Goal: Communication & Community: Answer question/provide support

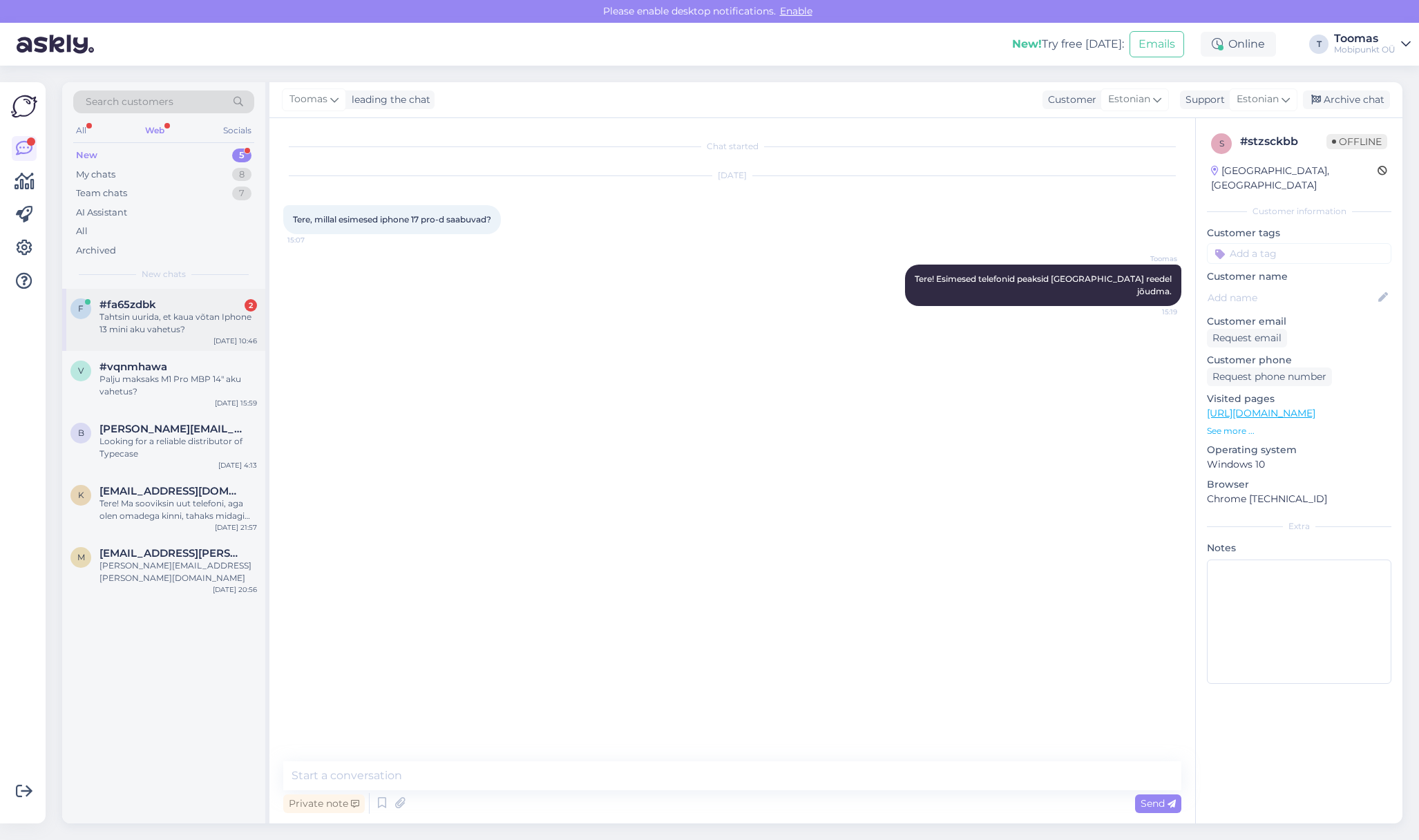
click at [176, 313] on div "Tahtsin uurida, et kaua võtan Iphone 13 mini aku vahetus?" at bounding box center [178, 323] width 157 height 25
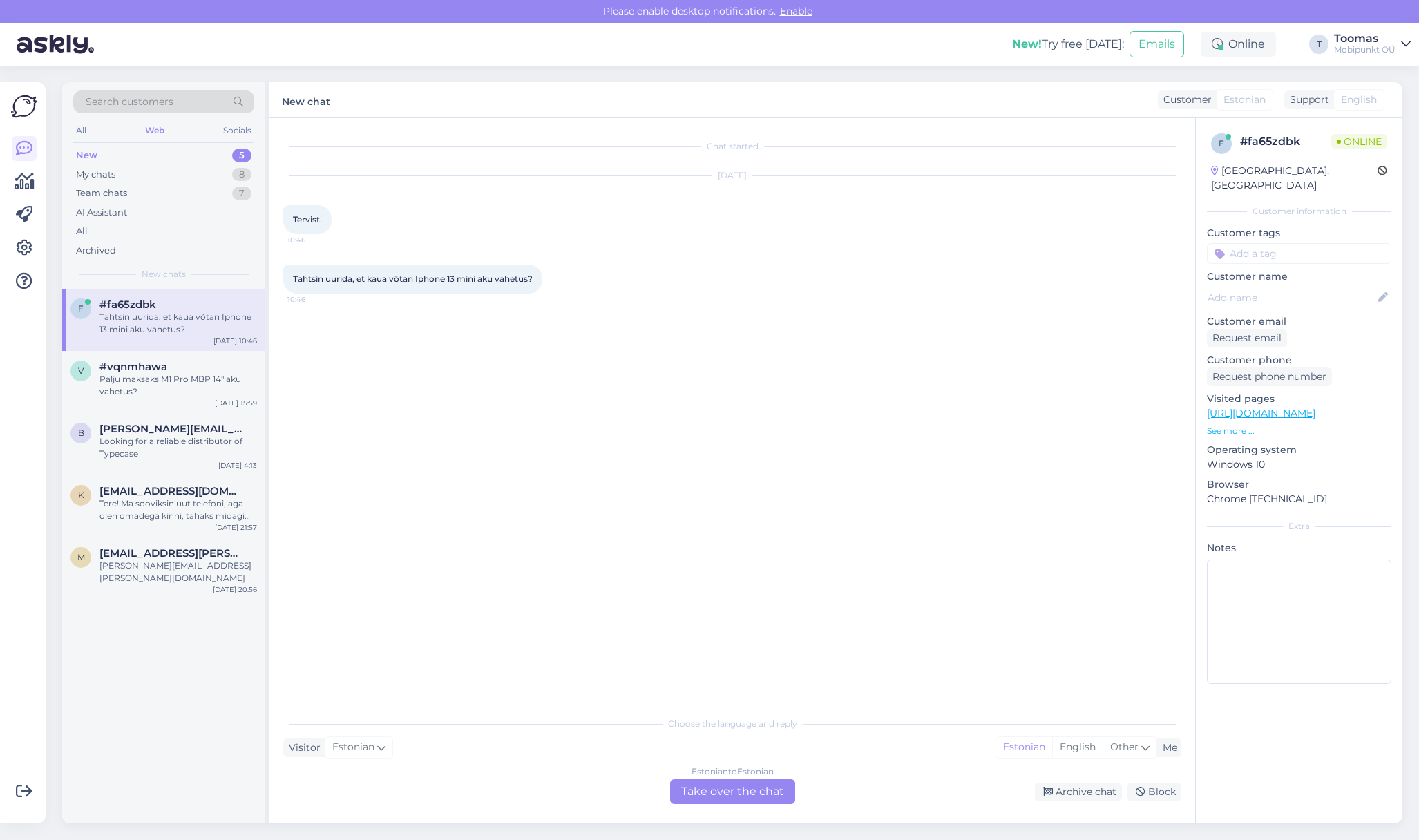
click at [690, 781] on div "Estonian to Estonian Take over the chat" at bounding box center [733, 792] width 125 height 25
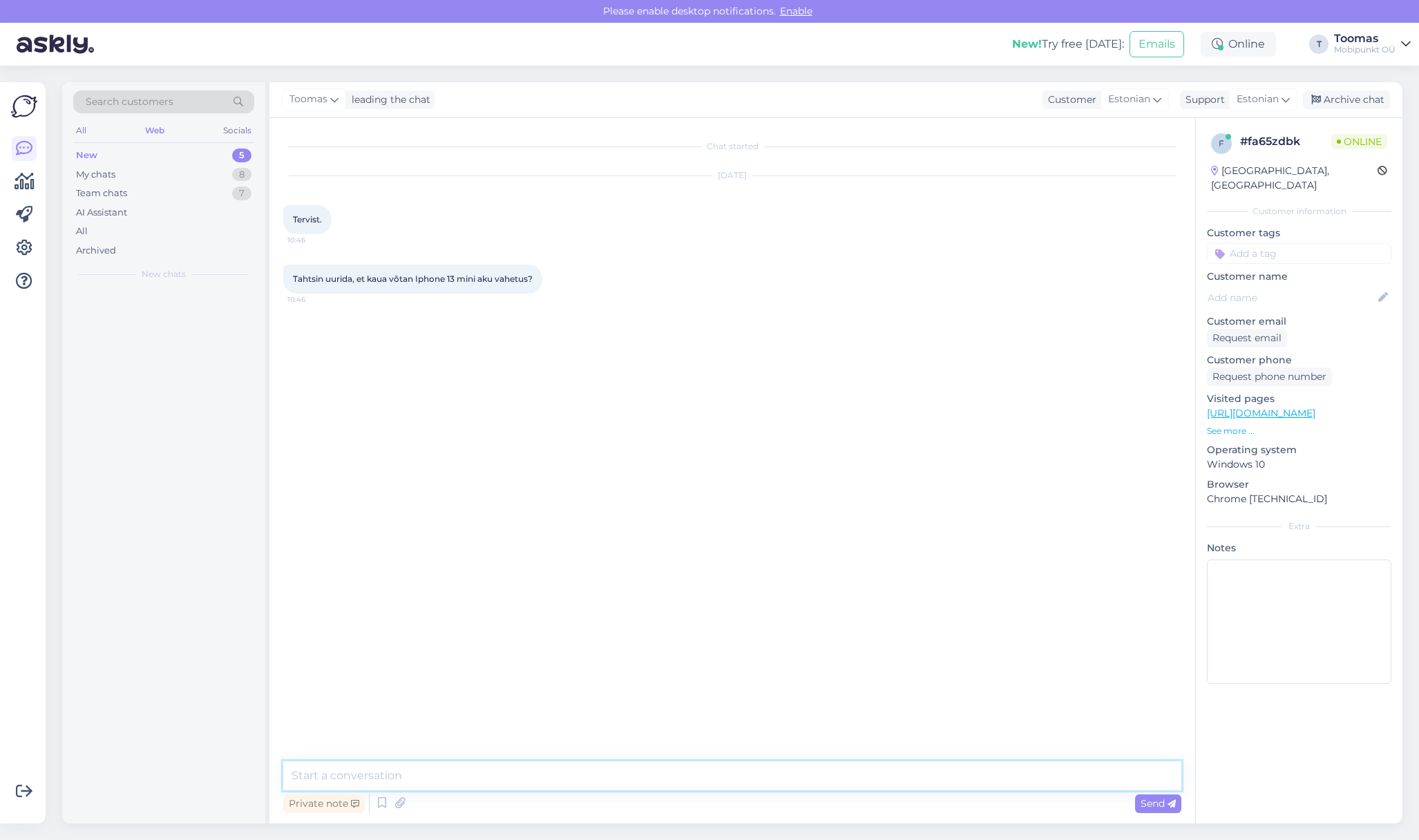
click at [690, 778] on textarea at bounding box center [732, 776] width 899 height 29
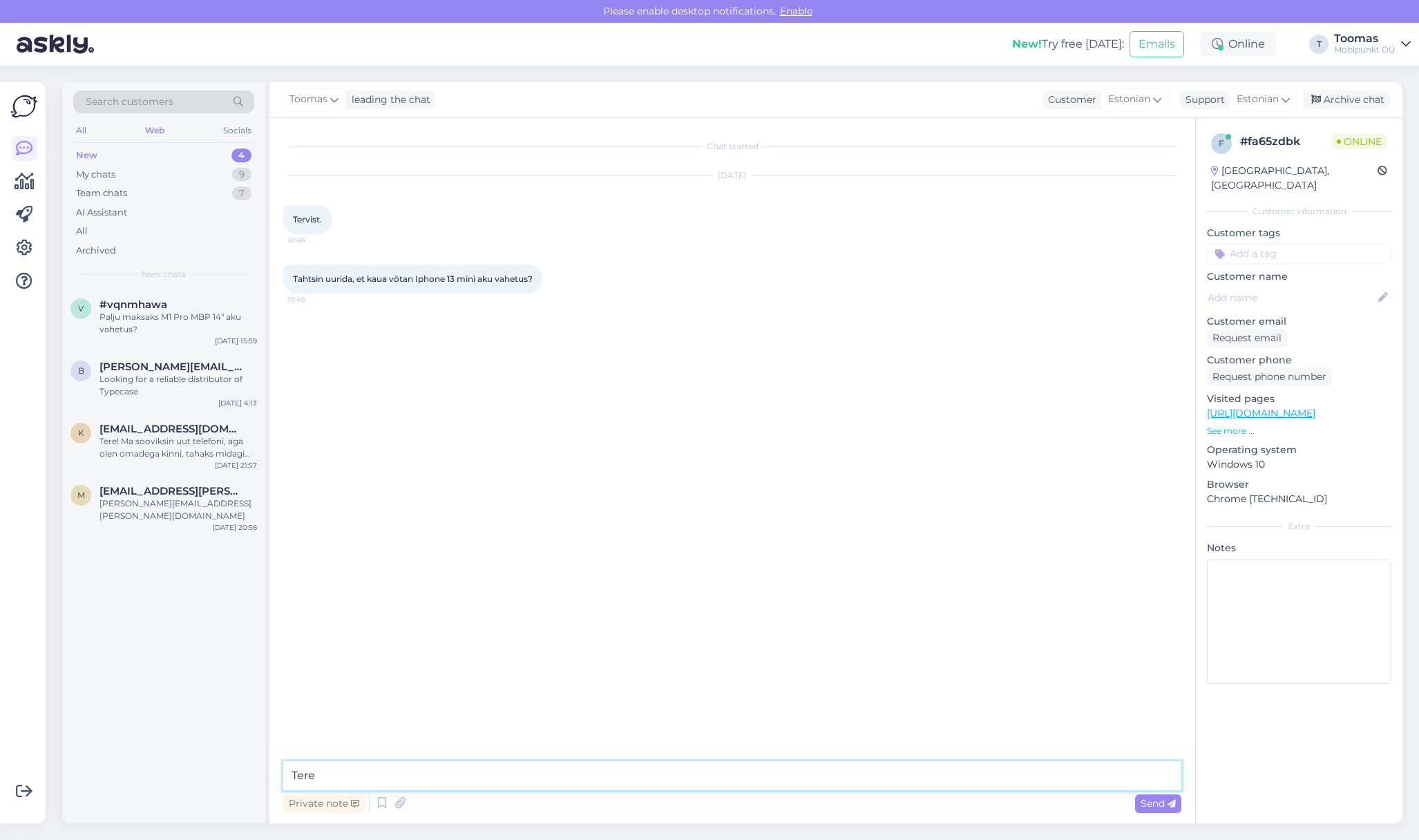
type textarea "Tere!"
type textarea "Tavaliselt saame selle tunniga tehtud"
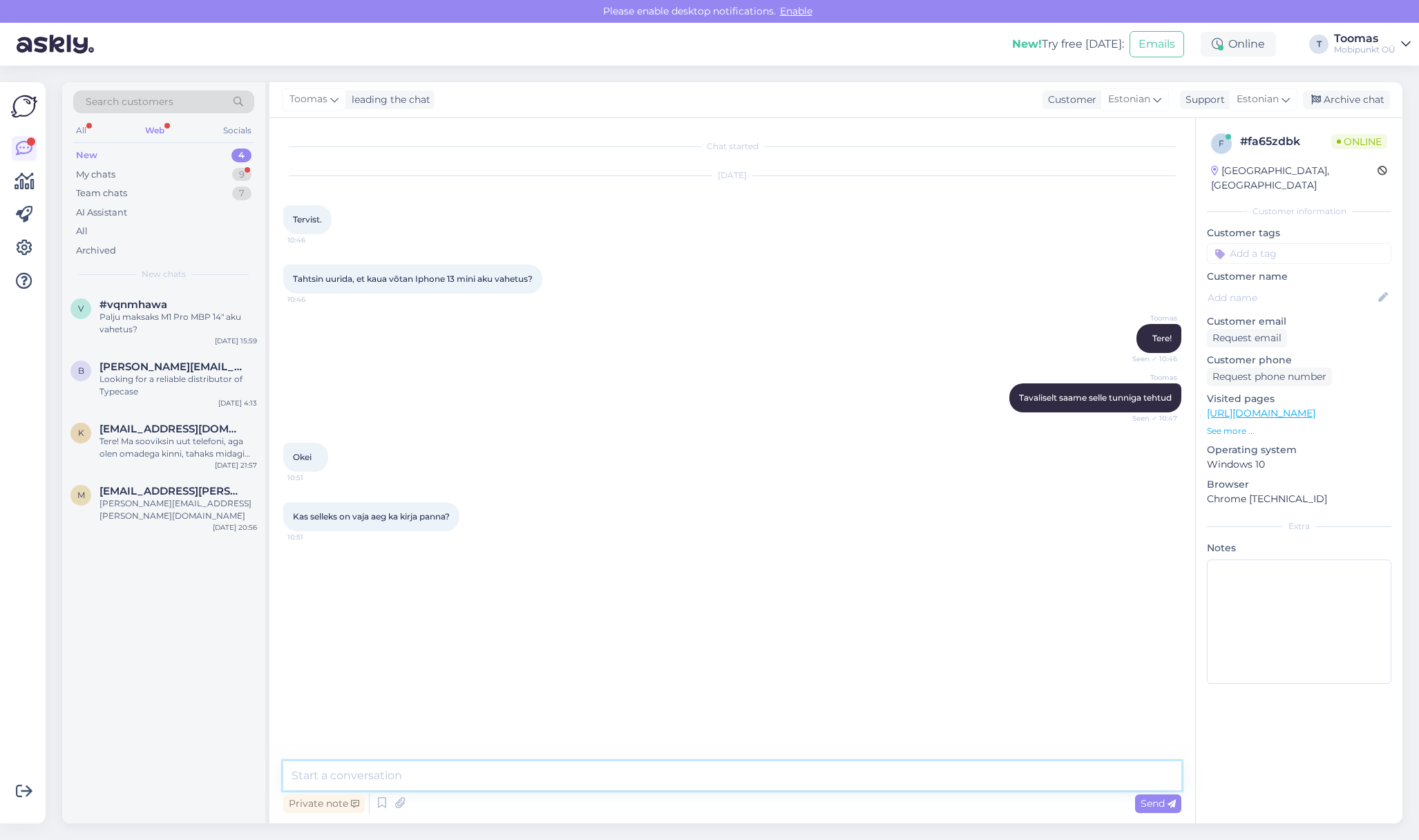
click at [446, 781] on textarea at bounding box center [732, 776] width 899 height 29
type textarea "Ei, aega ei pea broneerima :)"
type textarea "Teile ka!"
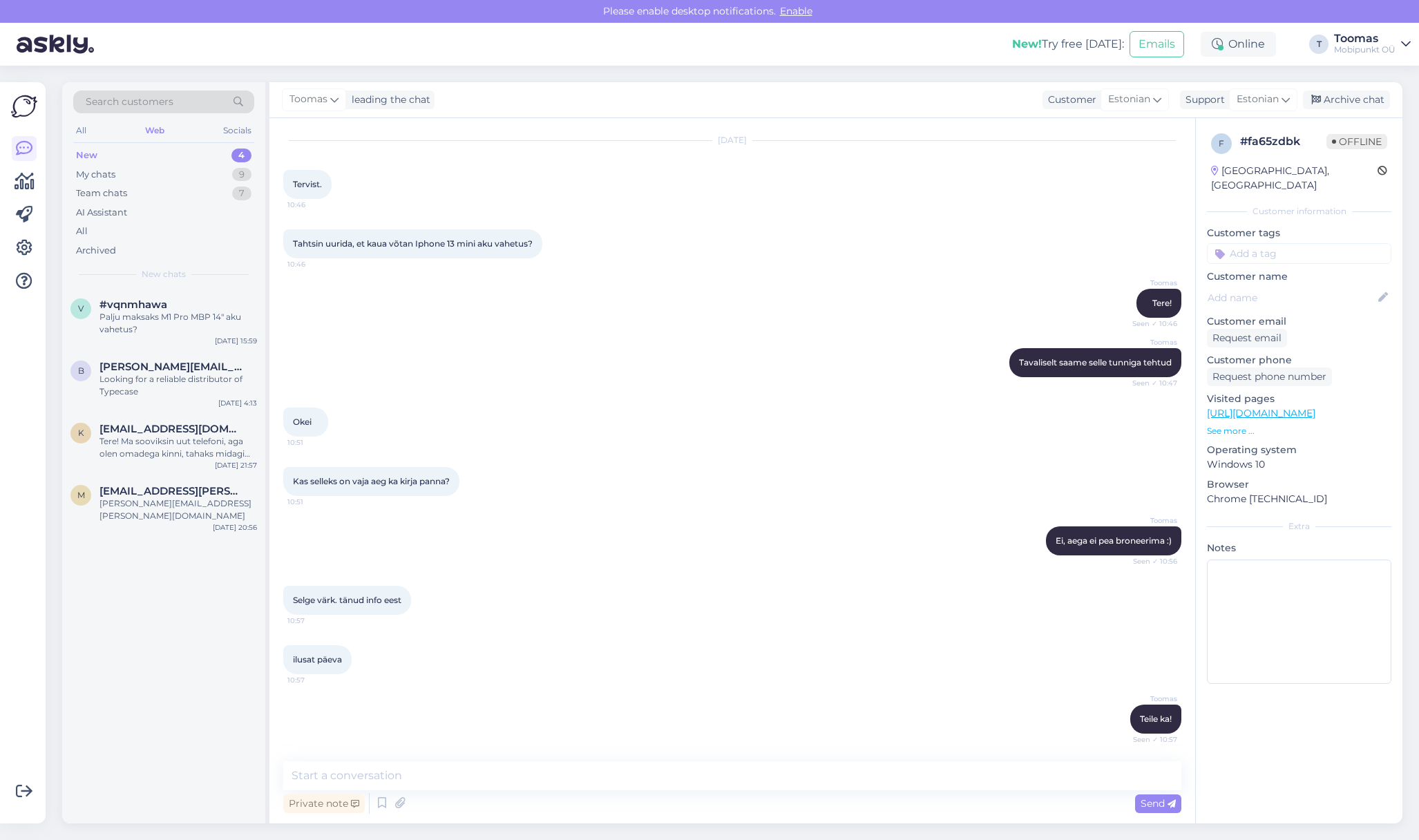
click at [705, 199] on div "[DATE] Tervist. 10:46" at bounding box center [732, 170] width 899 height 88
